Goal: Navigation & Orientation: Find specific page/section

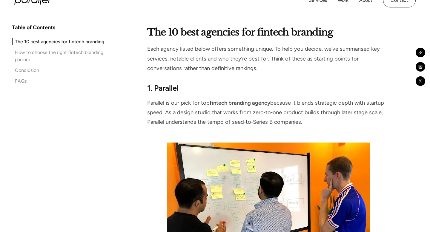
scroll to position [524, 0]
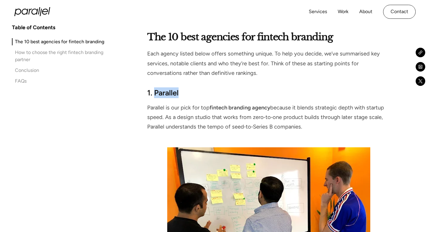
drag, startPoint x: 178, startPoint y: 93, endPoint x: 155, endPoint y: 93, distance: 22.7
click at [155, 93] on strong "1. Parallel" at bounding box center [162, 92] width 31 height 9
copy strong "Parallel"
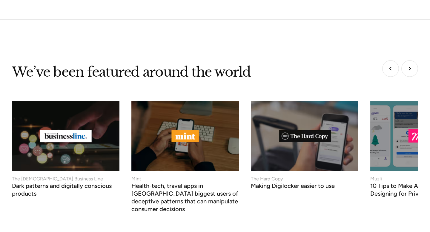
scroll to position [2316, 0]
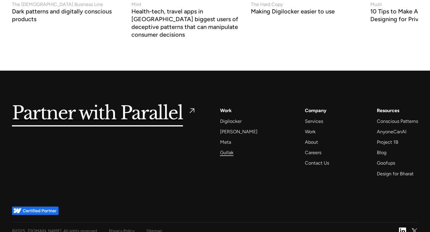
click at [226, 149] on div "Gullak" at bounding box center [226, 153] width 13 height 8
